Goal: Task Accomplishment & Management: Complete application form

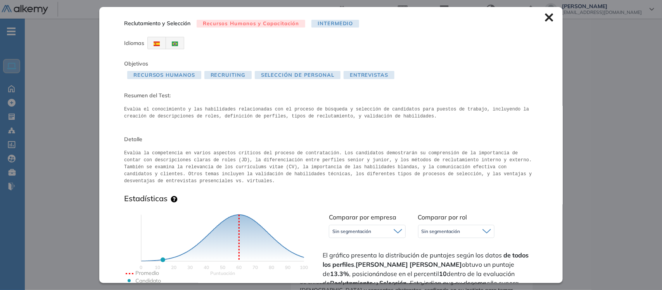
scroll to position [114, 0]
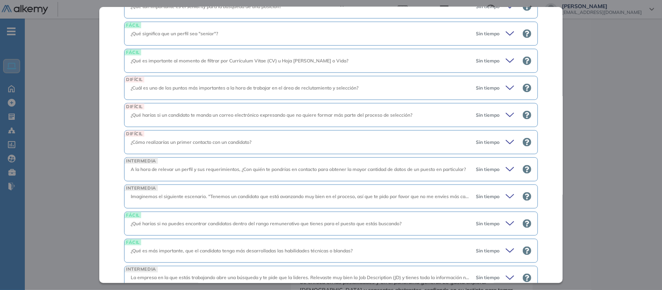
click at [40, 90] on div "Inicio Alkymetrics Evaluaciones Dashboard Candidato Reclutamiento y Selección R…" at bounding box center [343, 254] width 637 height 701
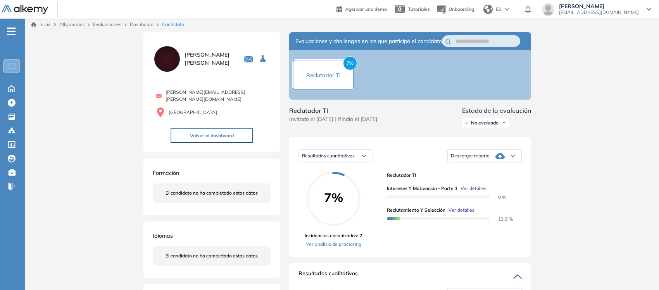
scroll to position [0, 0]
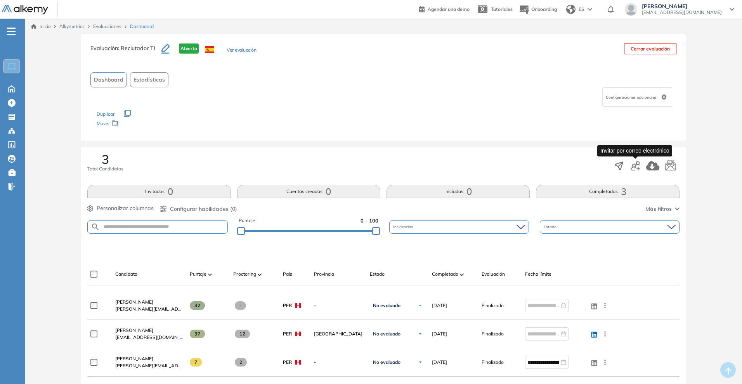
click at [636, 165] on icon "button" at bounding box center [634, 165] width 9 height 9
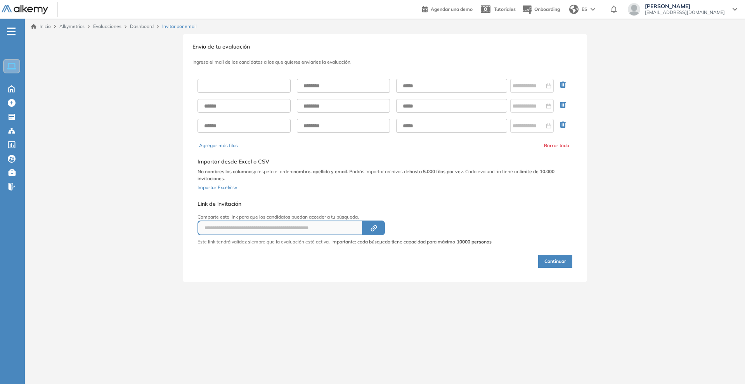
click at [232, 91] on input "text" at bounding box center [243, 86] width 93 height 14
click at [421, 81] on input "text" at bounding box center [451, 86] width 111 height 14
paste input "**********"
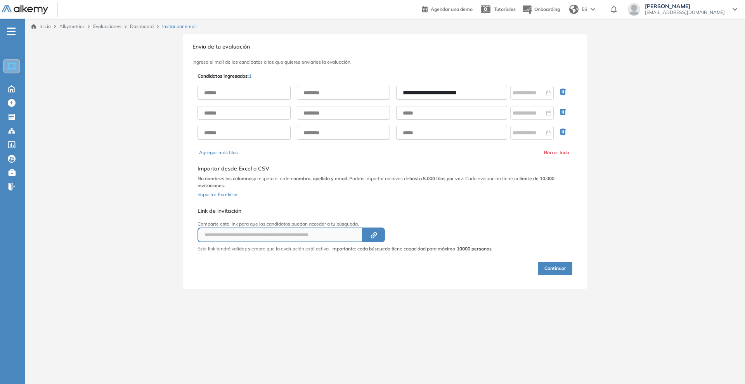
type input "**********"
click at [260, 89] on input "text" at bounding box center [243, 93] width 93 height 14
type input "*****"
type input "*"
type input "******"
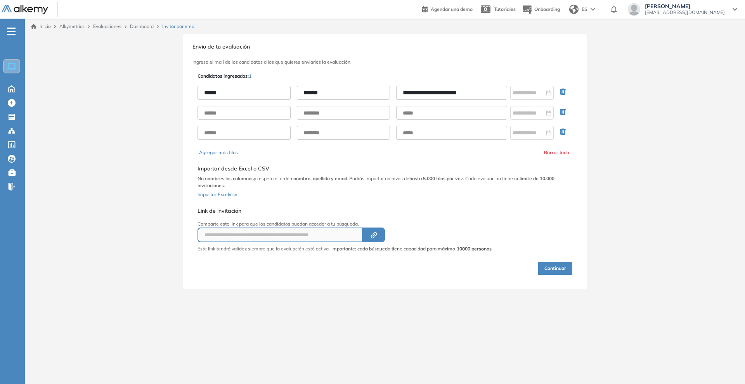
click at [562, 272] on button "Continuar" at bounding box center [555, 267] width 34 height 13
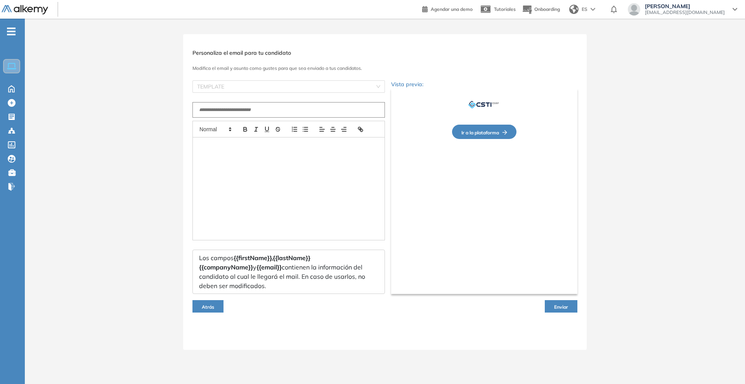
type input "**********"
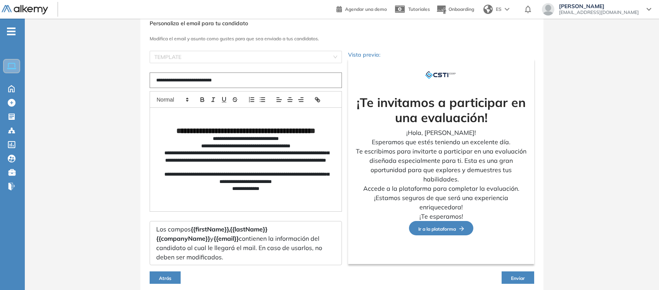
scroll to position [59, 0]
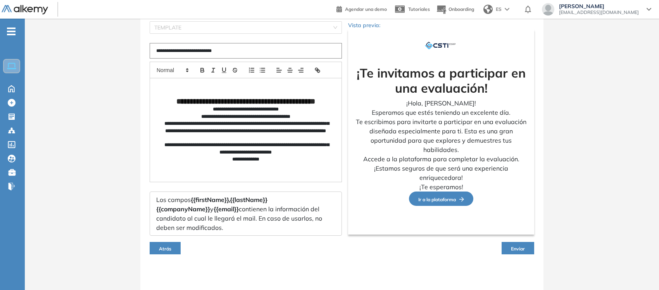
click at [526, 249] on button "Enviar" at bounding box center [518, 248] width 33 height 12
click at [518, 248] on span "Enviar" at bounding box center [518, 249] width 14 height 6
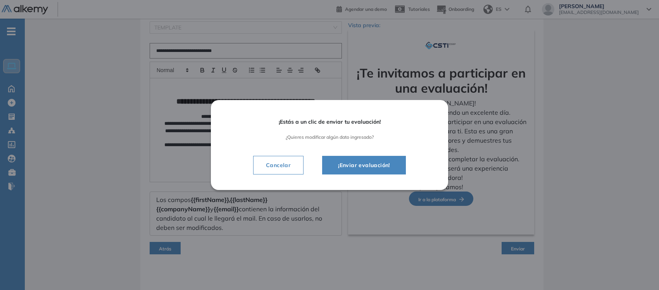
click at [356, 170] on span "¡Enviar evaluación!" at bounding box center [364, 165] width 64 height 9
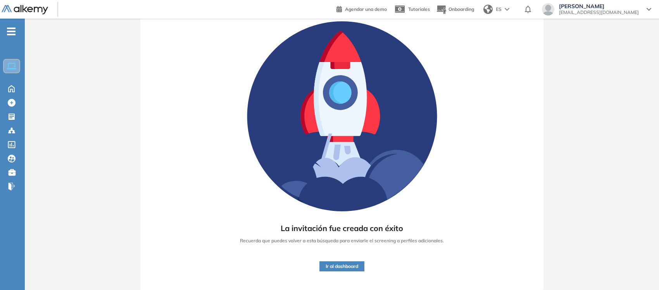
scroll to position [51, 0]
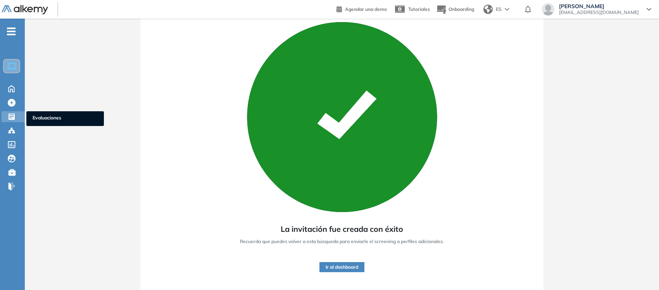
click at [13, 116] on icon at bounding box center [12, 117] width 6 height 6
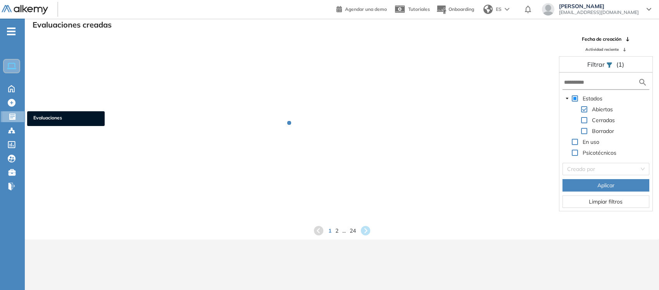
scroll to position [18, 0]
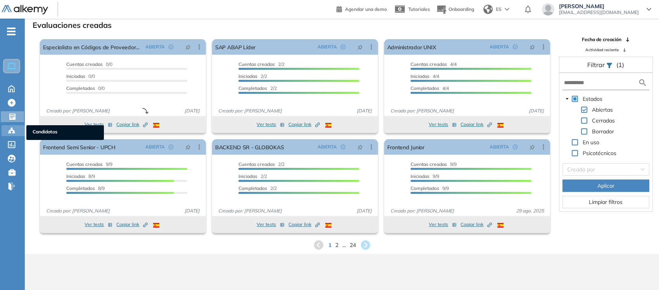
click at [10, 132] on icon at bounding box center [10, 133] width 2 height 2
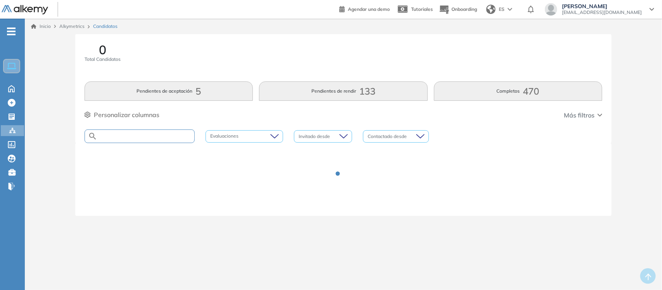
click at [123, 138] on input "text" at bounding box center [145, 136] width 97 height 6
type input "*****"
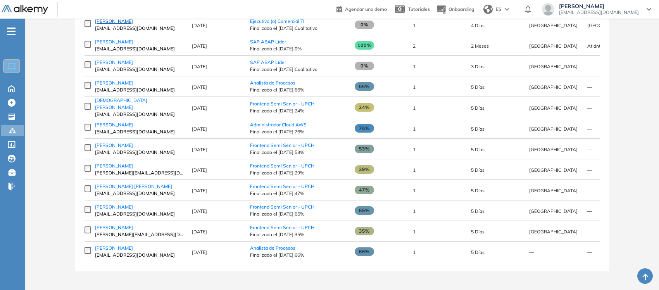
scroll to position [336, 0]
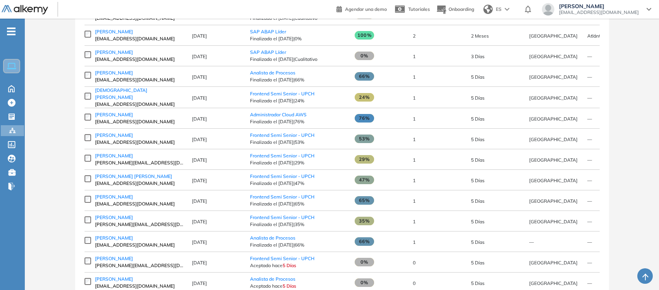
click at [121, 125] on span "[EMAIL_ADDRESS][DOMAIN_NAME]" at bounding box center [139, 121] width 89 height 7
click at [121, 118] on span "[PERSON_NAME]" at bounding box center [114, 115] width 38 height 6
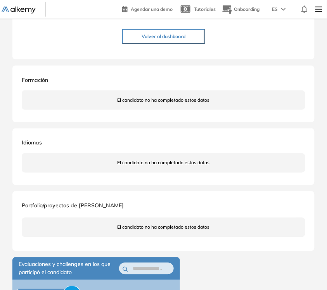
scroll to position [48, 0]
drag, startPoint x: 266, startPoint y: 235, endPoint x: 156, endPoint y: 195, distance: 117.0
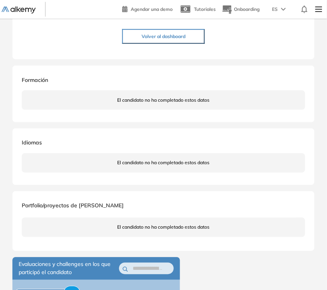
drag, startPoint x: 161, startPoint y: 220, endPoint x: 268, endPoint y: 258, distance: 113.5
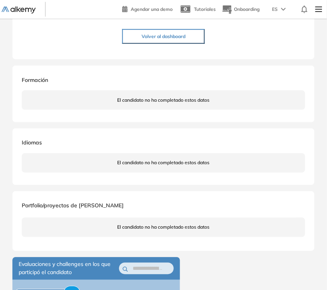
drag, startPoint x: 266, startPoint y: 262, endPoint x: 158, endPoint y: 224, distance: 114.7
copy span "Disfruta interactuar con otras personas y se siente energizado en situaciones s…"
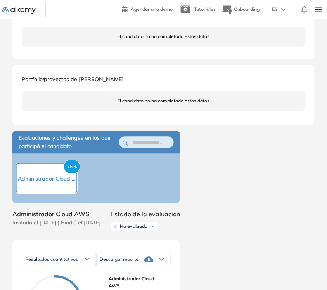
scroll to position [291, 0]
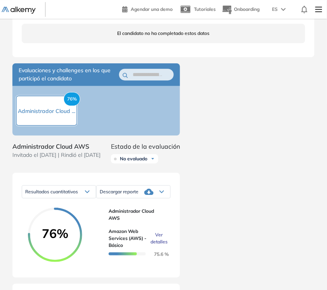
drag, startPoint x: 235, startPoint y: 138, endPoint x: 239, endPoint y: 137, distance: 4.5
drag, startPoint x: 285, startPoint y: 126, endPoint x: 157, endPoint y: 95, distance: 131.2
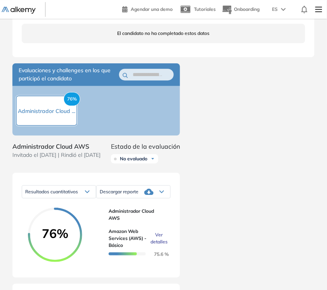
copy span "Prefiere mantener sus opciones abiertas y disfrutar de la flexibilidad en su en…"
drag, startPoint x: 232, startPoint y: 172, endPoint x: 158, endPoint y: 145, distance: 78.3
drag, startPoint x: 159, startPoint y: 140, endPoint x: 229, endPoint y: 171, distance: 76.1
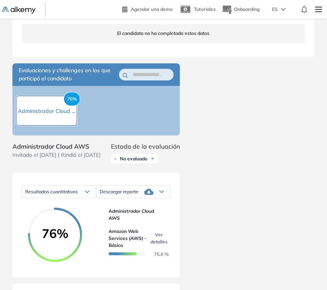
copy span "Es seguro de sí mismo y estable emocionalmente. Confía en sus habilidades y dec…"
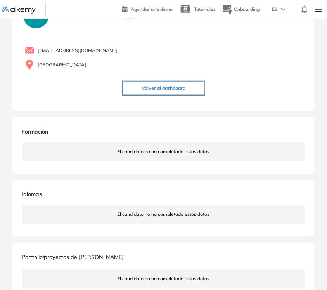
scroll to position [0, 0]
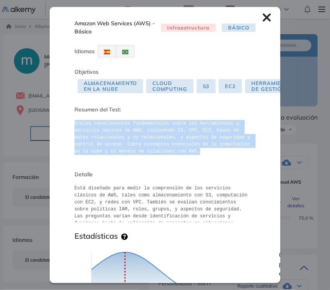
drag, startPoint x: 169, startPoint y: 152, endPoint x: 71, endPoint y: 123, distance: 102.1
click at [71, 123] on div "Amazon Web Services (AWS) - Básico Infraestructura Básico Idiomas Objetivos Alm…" at bounding box center [165, 144] width 231 height 275
copy pre "Evalúa conocimientos fundamentales sobre las herramientas y servicios básicos d…"
